Goal: Information Seeking & Learning: Learn about a topic

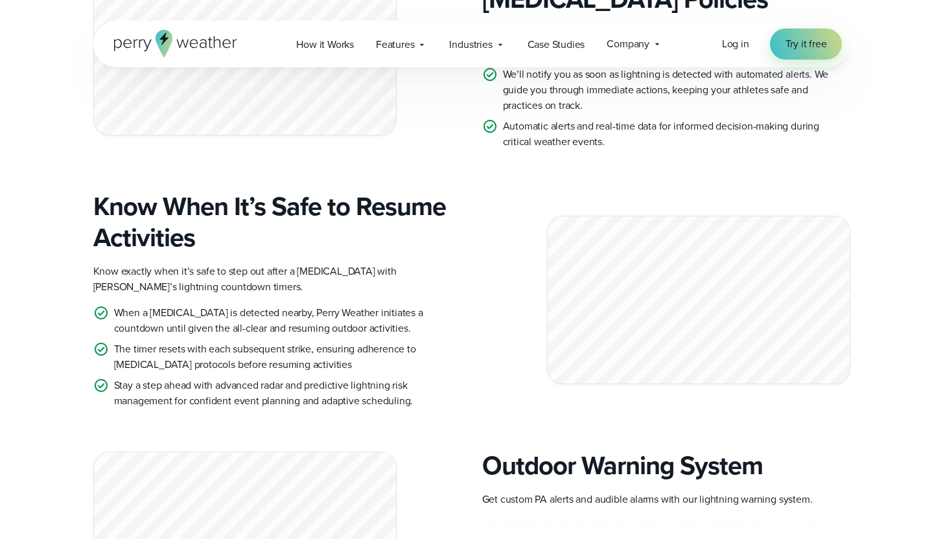
scroll to position [2697, 0]
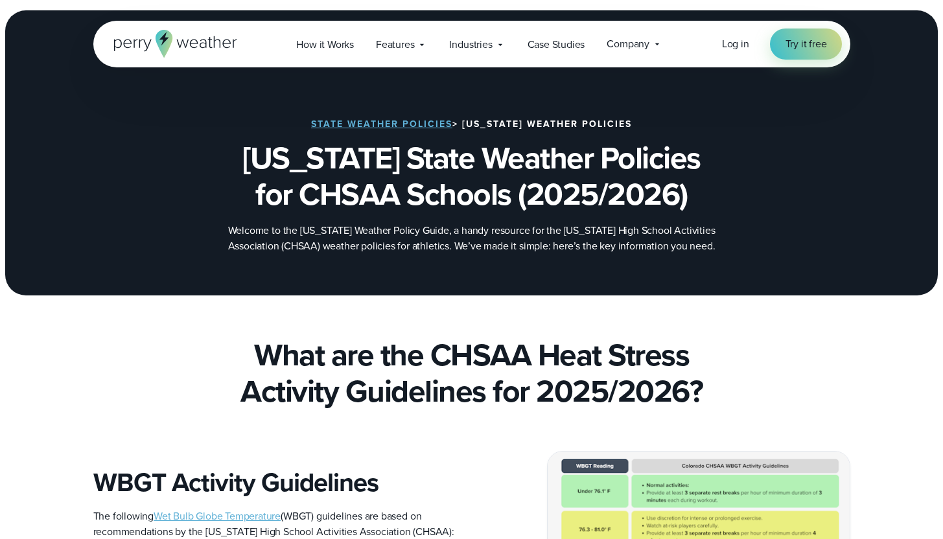
click at [386, 122] on link "State Weather Policies" at bounding box center [381, 124] width 141 height 14
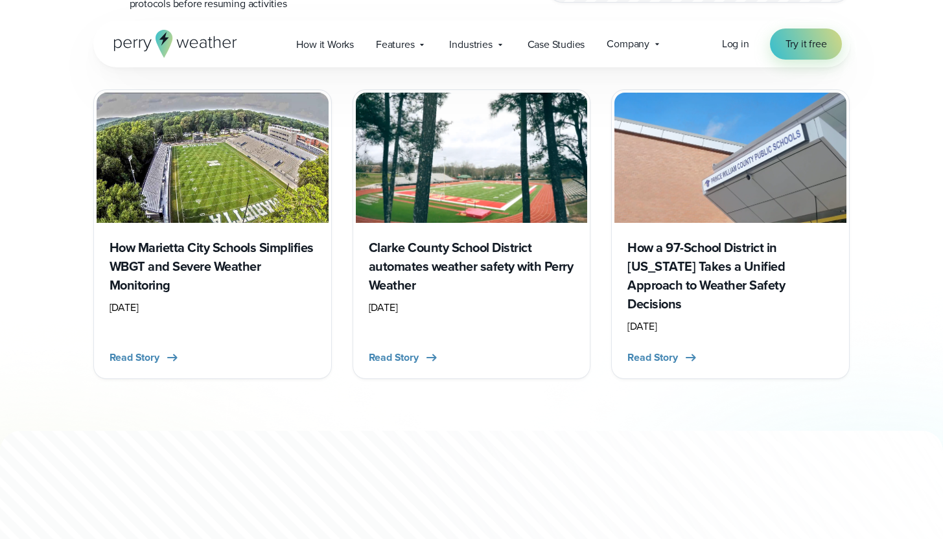
scroll to position [4383, 0]
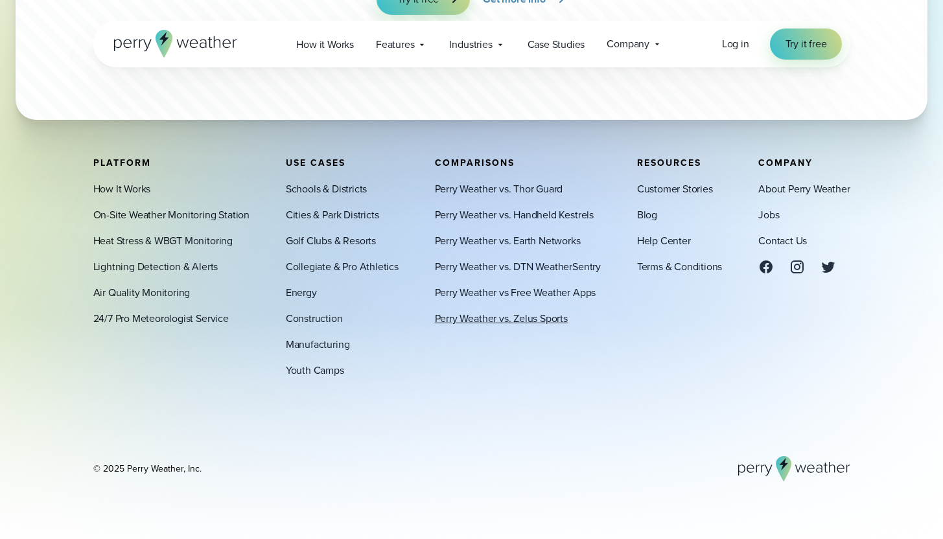
click at [486, 324] on link "Perry Weather vs. Zelus Sports" at bounding box center [501, 319] width 133 height 16
click at [533, 218] on link "Perry Weather vs. Handheld Kestrels" at bounding box center [514, 215] width 159 height 16
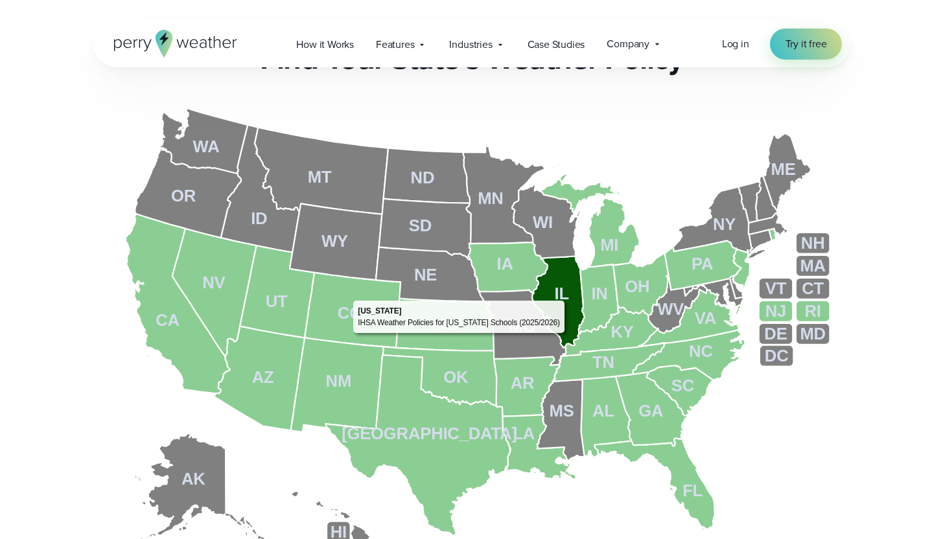
scroll to position [426, 0]
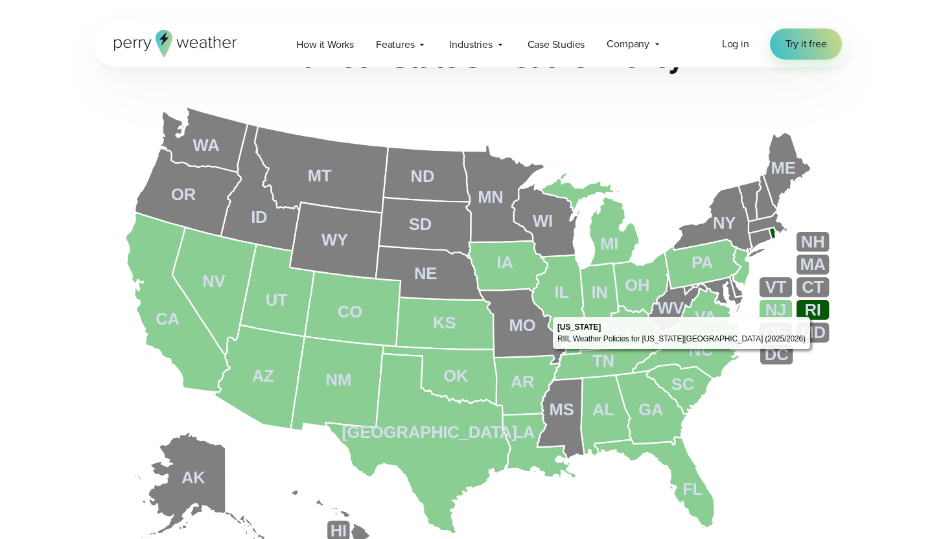
click at [813, 314] on tspan "RI" at bounding box center [813, 310] width 16 height 18
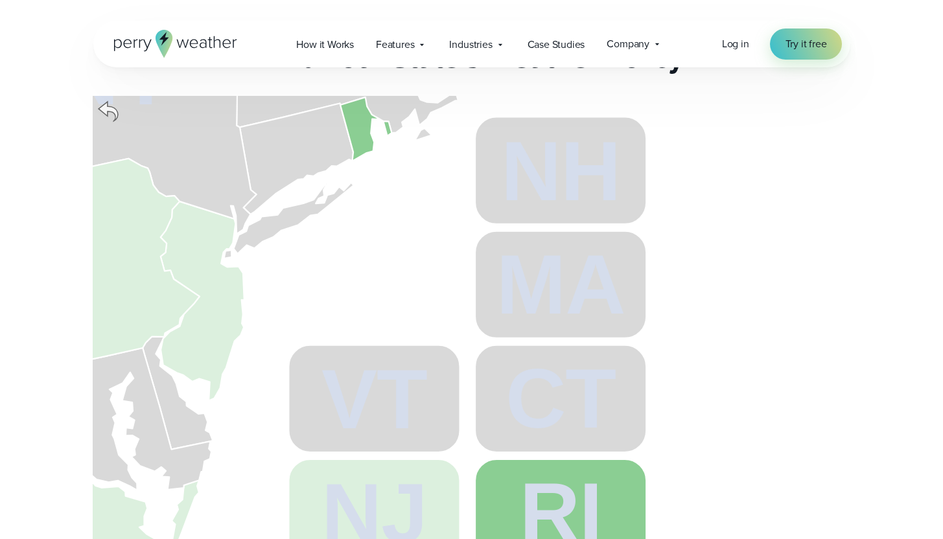
click at [111, 113] on icon at bounding box center [108, 111] width 25 height 25
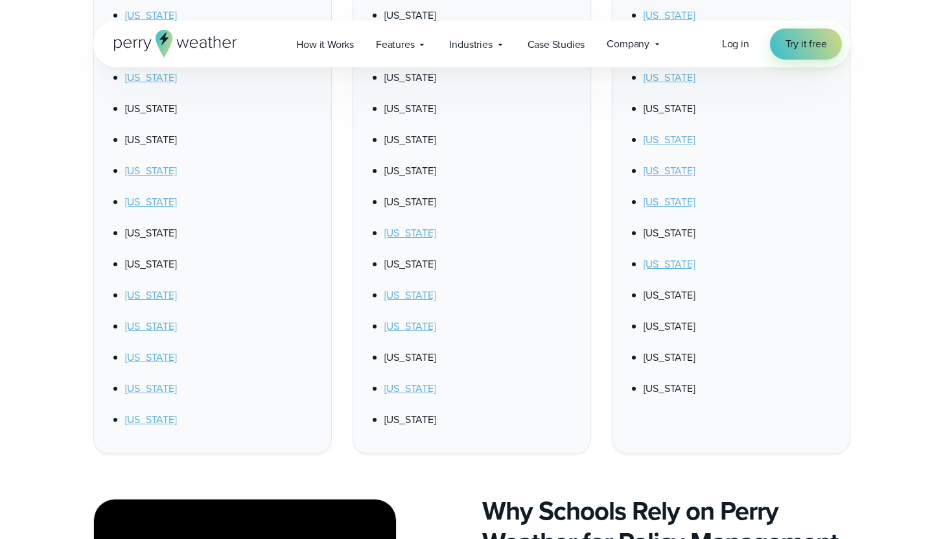
scroll to position [1148, 0]
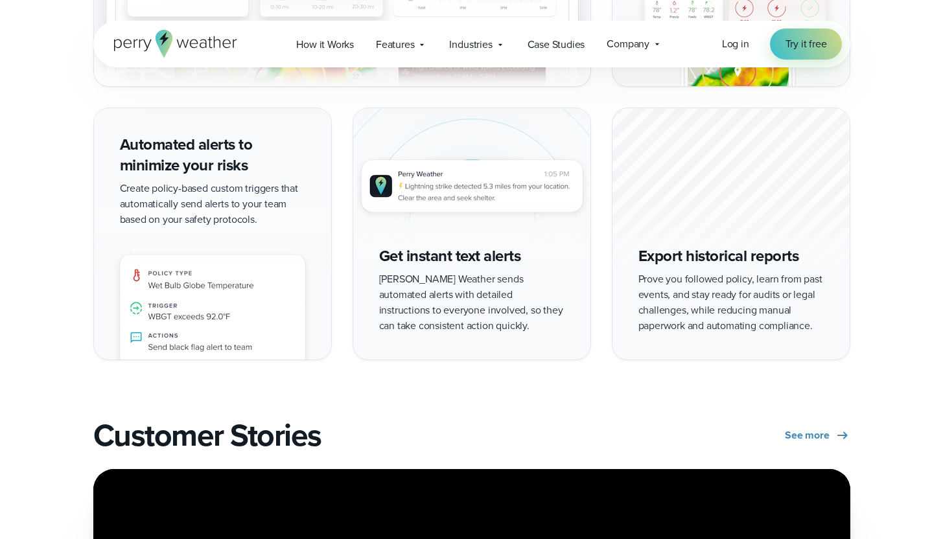
scroll to position [2498, 0]
